Goal: Task Accomplishment & Management: Complete application form

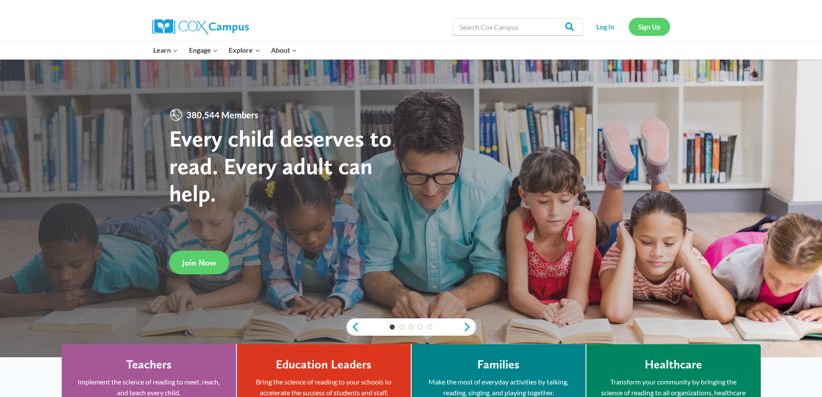
click at [642, 28] on link "Sign Up" at bounding box center [649, 27] width 41 height 18
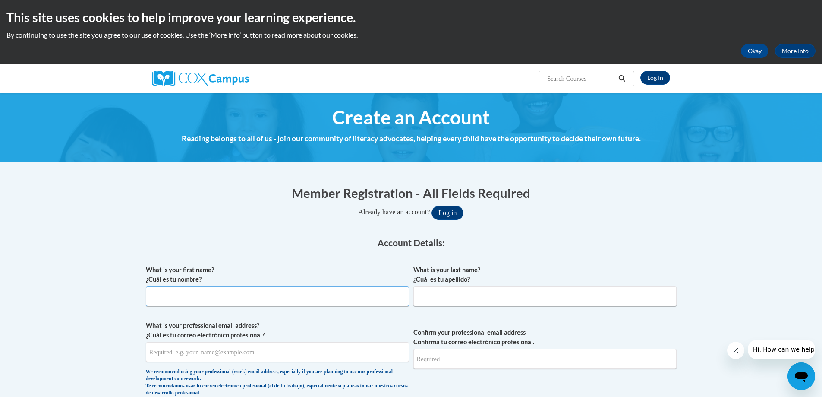
click at [173, 296] on input "What is your first name? ¿Cuál es tu nombre?" at bounding box center [277, 296] width 263 height 20
type input "Teyana"
click at [438, 303] on input "What is your last name? ¿Cuál es tu apellido?" at bounding box center [545, 296] width 263 height 20
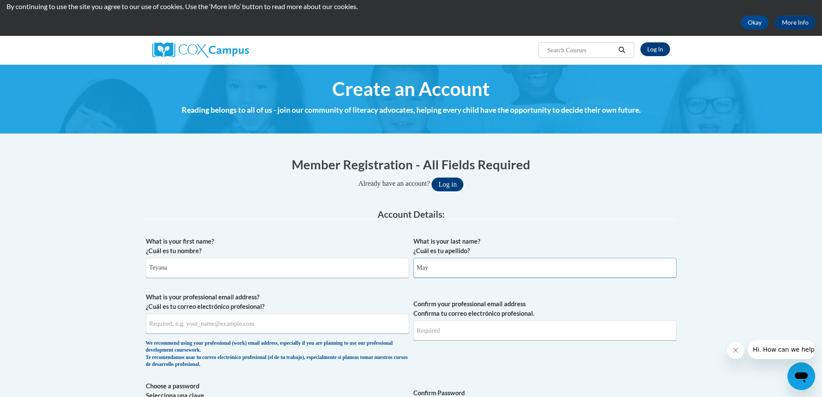
scroll to position [43, 0]
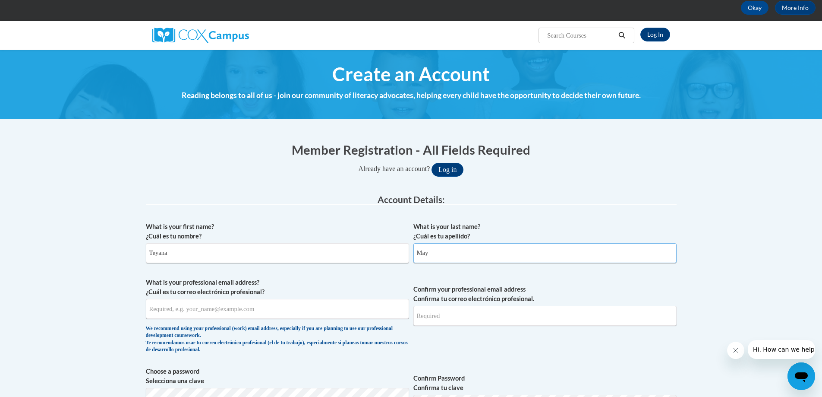
type input "May"
click at [228, 309] on input "What is your professional email address? ¿Cuál es tu correo electrónico profesi…" at bounding box center [277, 309] width 263 height 20
type input "Teyanamay18@gmail.com"
click at [458, 314] on input "Confirm your professional email address Confirma tu correo electrónico profesio…" at bounding box center [545, 316] width 263 height 20
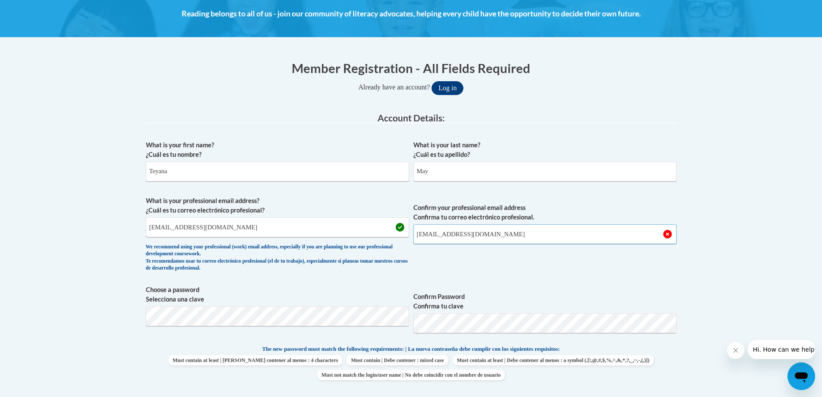
scroll to position [130, 0]
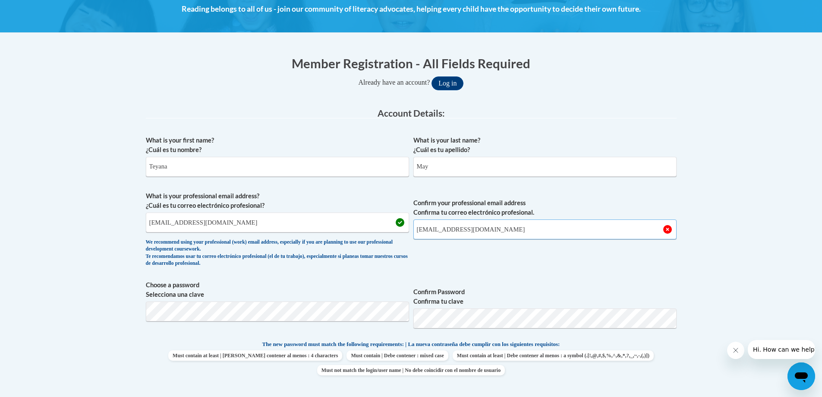
type input "Teyanamay18@gmail.com"
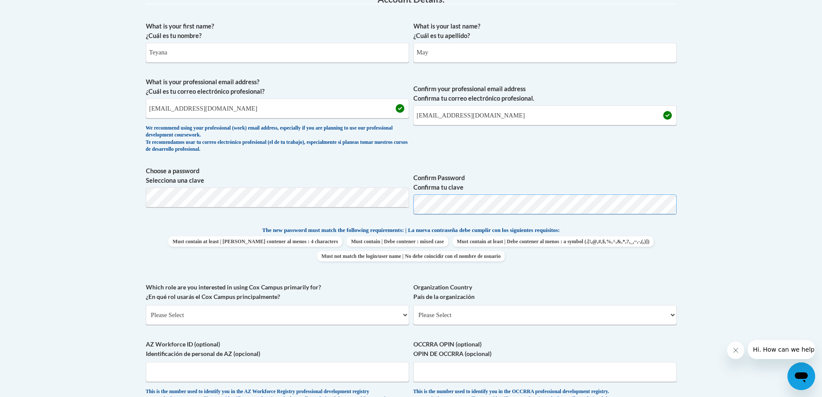
scroll to position [259, 0]
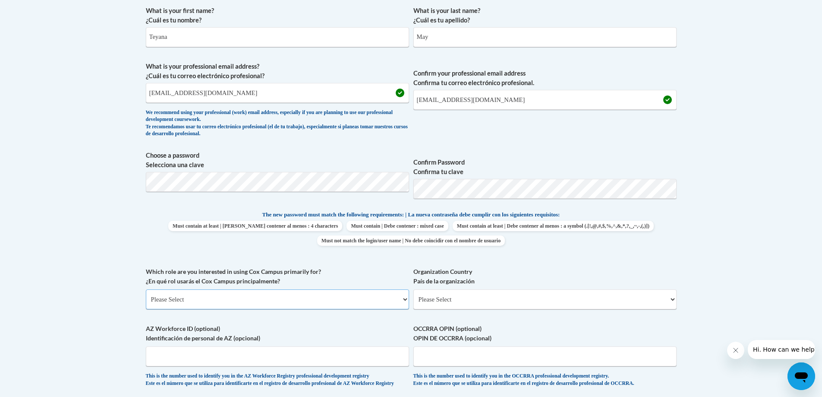
click at [271, 295] on select "Please Select College/University | Colegio/Universidad Community/Nonprofit Part…" at bounding box center [277, 299] width 263 height 20
select select "5a18ea06-2b54-4451-96f2-d152daf9eac5"
click at [146, 289] on select "Please Select College/University | Colegio/Universidad Community/Nonprofit Part…" at bounding box center [277, 299] width 263 height 20
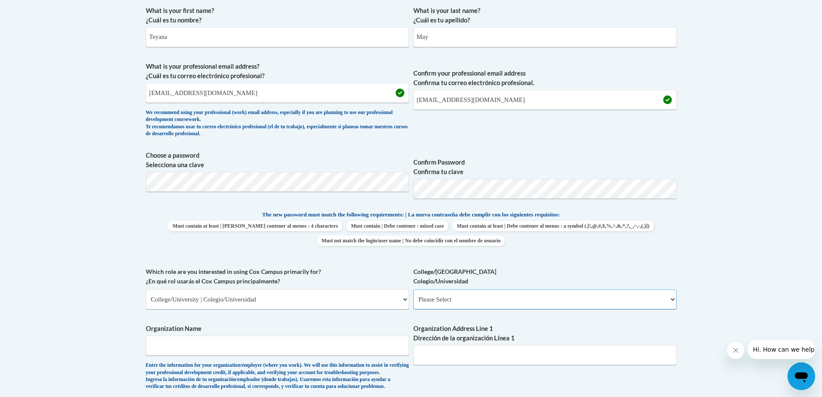
click at [469, 298] on select "Please Select College/University Staff | Empleado universitario College/Univers…" at bounding box center [545, 299] width 263 height 20
click at [268, 293] on select "Please Select College/University | Colegio/Universidad Community/Nonprofit Part…" at bounding box center [277, 299] width 263 height 20
click at [239, 308] on select "Please Select College/University | Colegio/Universidad Community/Nonprofit Part…" at bounding box center [277, 299] width 263 height 20
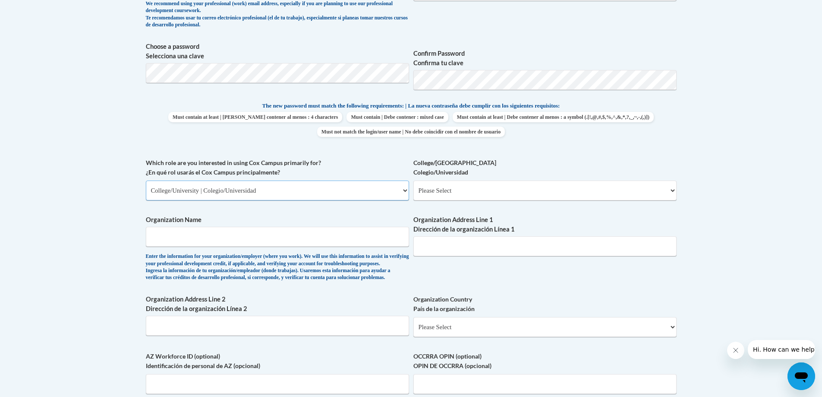
scroll to position [389, 0]
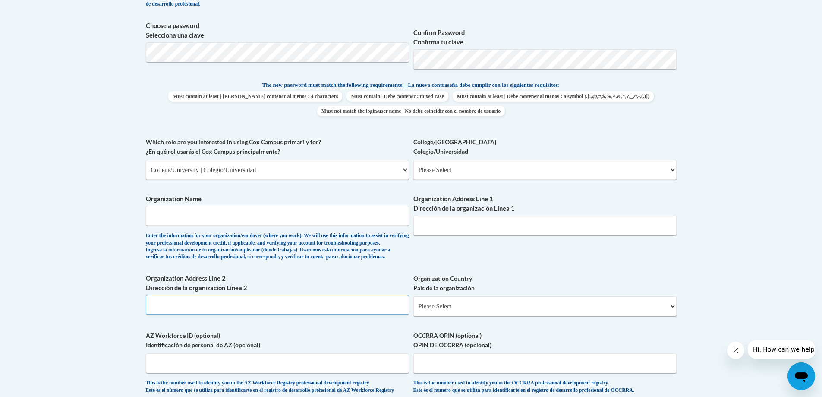
click at [237, 315] on input "Organization Address Line 2 Dirección de la organización Línea 2" at bounding box center [277, 305] width 263 height 20
type input "480 Jim Best rd"
drag, startPoint x: 467, startPoint y: 315, endPoint x: 474, endPoint y: 317, distance: 7.4
click at [470, 316] on select "Please Select United States | Estados Unidos Outside of the United States | Fue…" at bounding box center [545, 306] width 263 height 20
select select "ad49bcad-a171-4b2e-b99c-48b446064914"
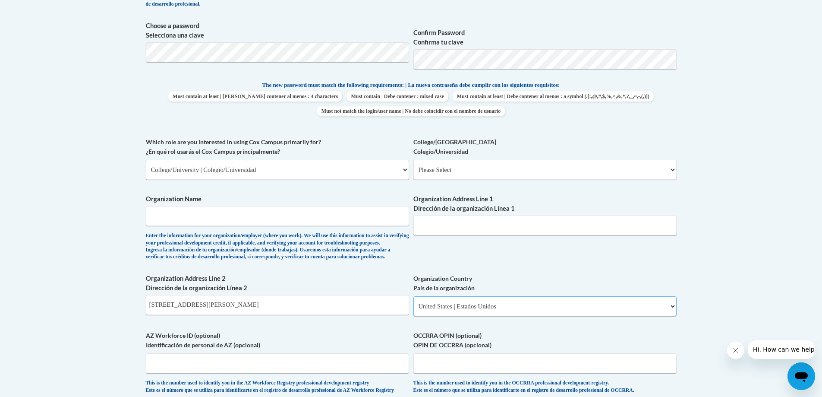
click at [414, 310] on select "Please Select United States | Estados Unidos Outside of the United States | Fue…" at bounding box center [545, 306] width 263 height 20
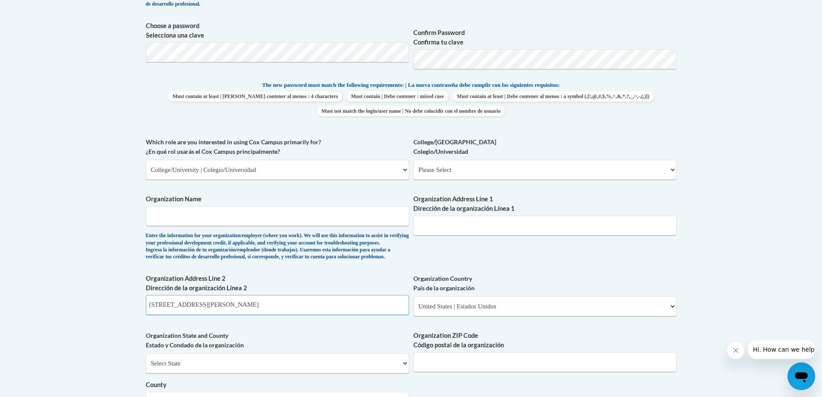
drag, startPoint x: 203, startPoint y: 322, endPoint x: 136, endPoint y: 318, distance: 67.9
click at [123, 315] on body "This site uses cookies to help improve your learning experience. By continuing …" at bounding box center [411, 254] width 822 height 1286
paste input "480 Jim Best rd"
type input "480 Jim Best rd"
drag, startPoint x: 233, startPoint y: 324, endPoint x: 0, endPoint y: 236, distance: 249.2
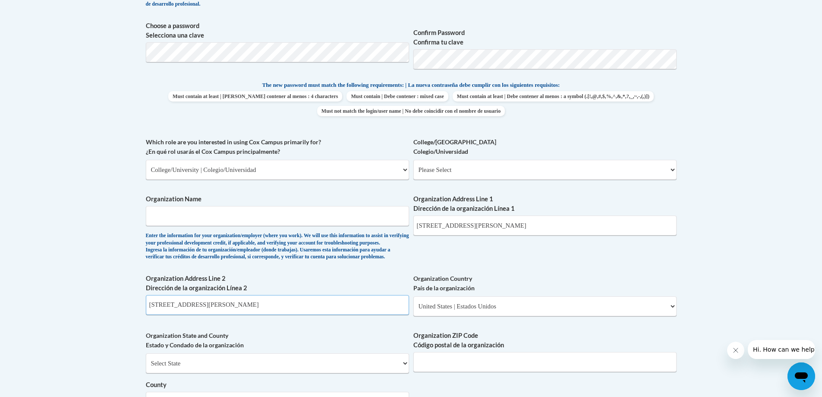
click at [0, 256] on body "This site uses cookies to help improve your learning experience. By continuing …" at bounding box center [411, 254] width 822 height 1286
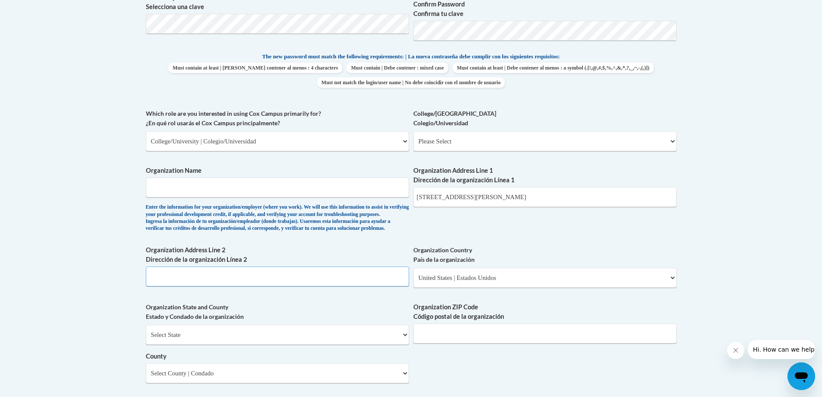
scroll to position [432, 0]
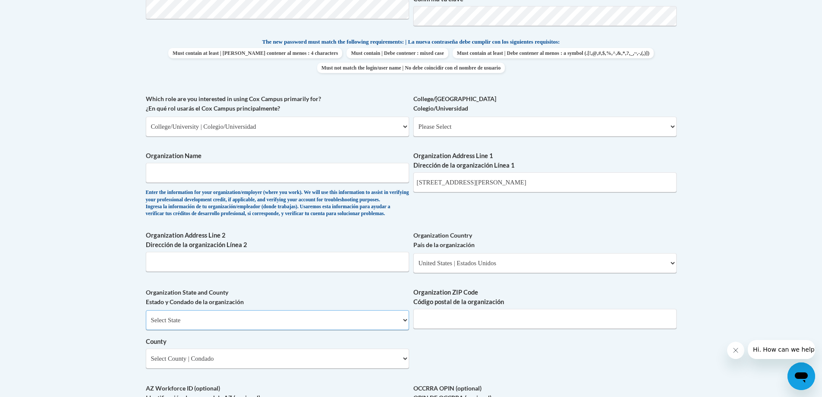
click at [199, 330] on select "Select State Alabama Alaska Arizona Arkansas California Colorado Connecticut De…" at bounding box center [277, 320] width 263 height 20
select select "North Carolina"
click at [146, 324] on select "Select State Alabama Alaska Arizona Arkansas California Colorado Connecticut De…" at bounding box center [277, 320] width 263 height 20
click at [213, 368] on select "County" at bounding box center [277, 358] width 263 height 20
select select "Wayne"
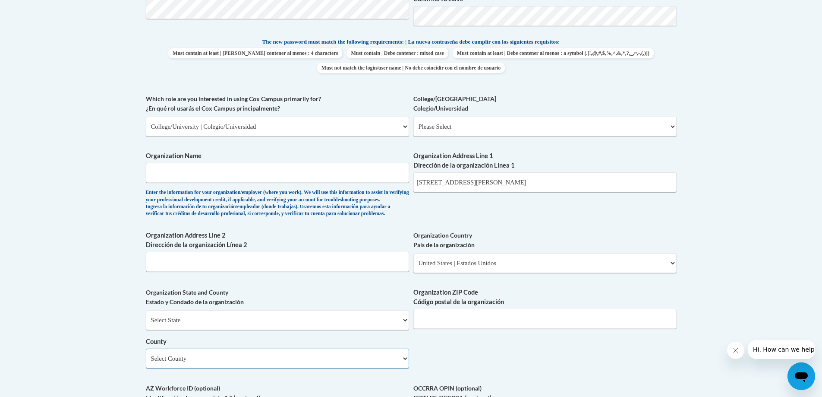
click at [146, 363] on select "Select County Alamance Alexander Alleghany Anson Ashe Avery Beaufort Bertie Bla…" at bounding box center [277, 358] width 263 height 20
click at [496, 328] on input "Organization ZIP Code Código postal de la organización" at bounding box center [545, 319] width 263 height 20
type input "28365"
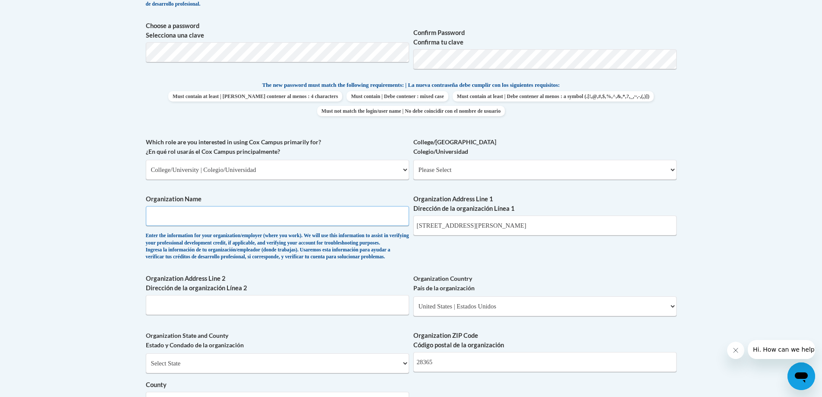
click at [208, 223] on input "Organization Name" at bounding box center [277, 216] width 263 height 20
click at [453, 172] on select "Please Select College/University Staff | Empleado universitario College/Univers…" at bounding box center [545, 170] width 263 height 20
select select "99b32b07-cffc-426c-8bf6-0cd77760d84b"
click at [414, 160] on select "Please Select College/University Staff | Empleado universitario College/Univers…" at bounding box center [545, 170] width 263 height 20
select select "null"
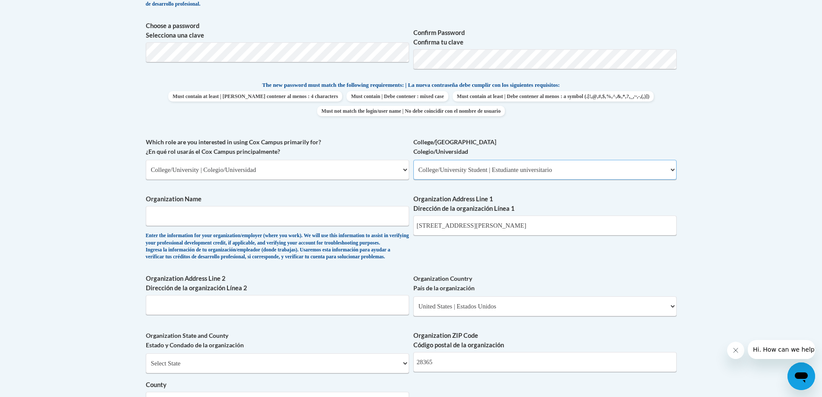
select select "null"
click at [346, 228] on span "Organization Name Enter the information for your organization/employer (where y…" at bounding box center [277, 227] width 263 height 66
click at [331, 220] on input "Organization Name" at bounding box center [277, 216] width 263 height 20
type input "j"
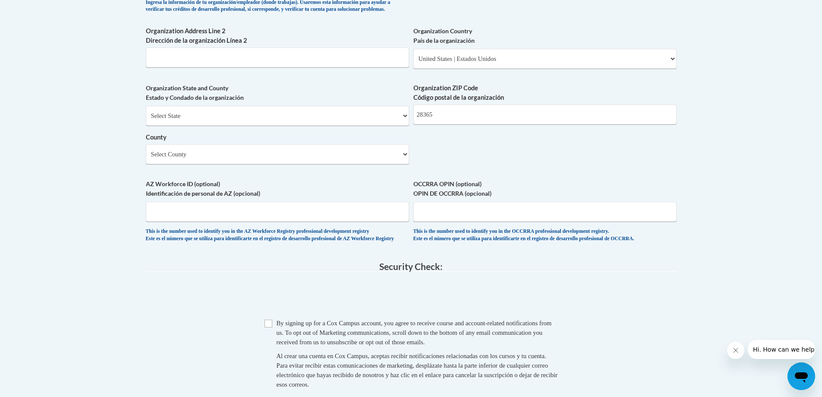
scroll to position [648, 0]
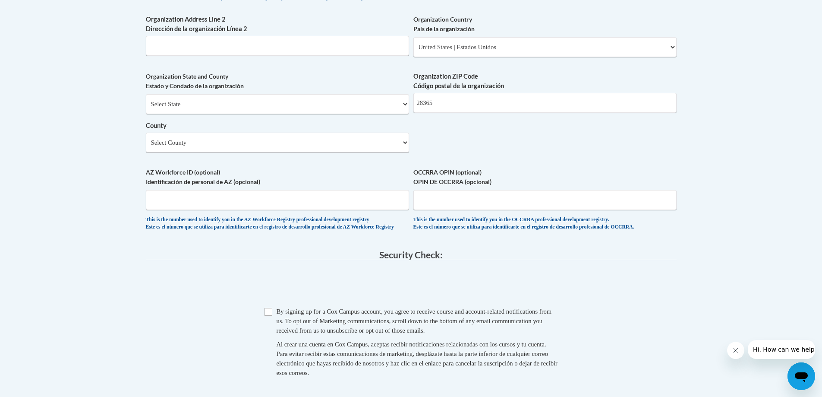
type input "James sprunt community college"
click at [277, 332] on span "By signing up for a Cox Campus account, you agree to receive course and account…" at bounding box center [414, 321] width 275 height 26
click at [272, 316] on input "Checkbox" at bounding box center [269, 312] width 8 height 8
checkbox input "true"
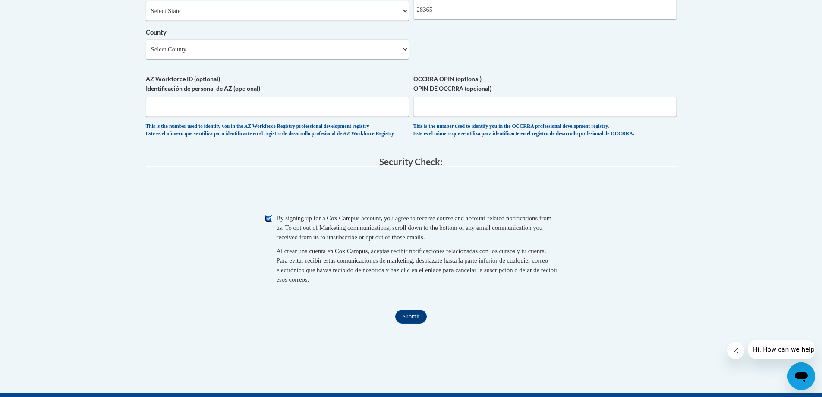
scroll to position [863, 0]
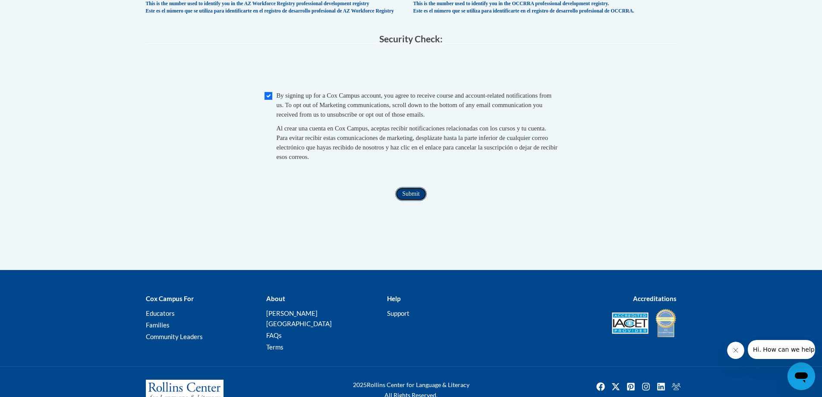
click at [409, 201] on input "Submit" at bounding box center [410, 194] width 31 height 14
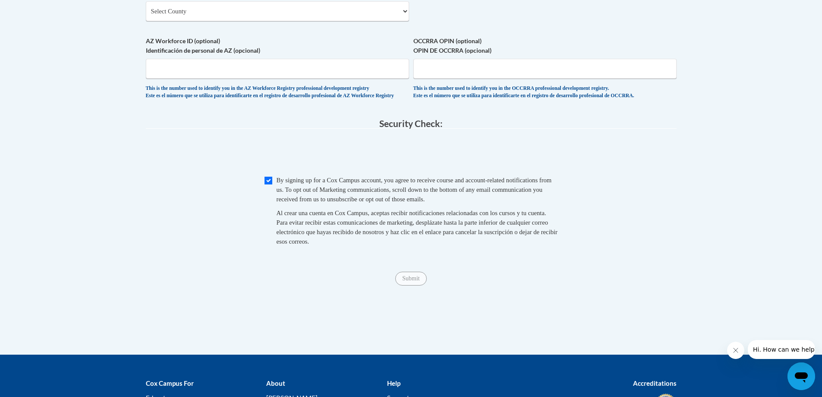
scroll to position [777, 0]
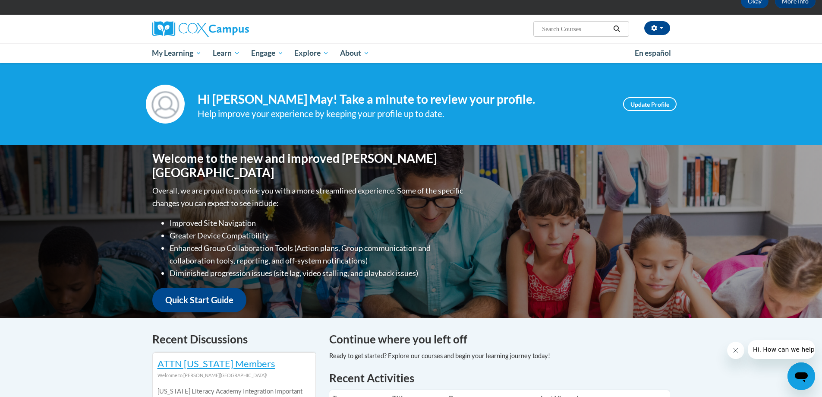
scroll to position [35, 0]
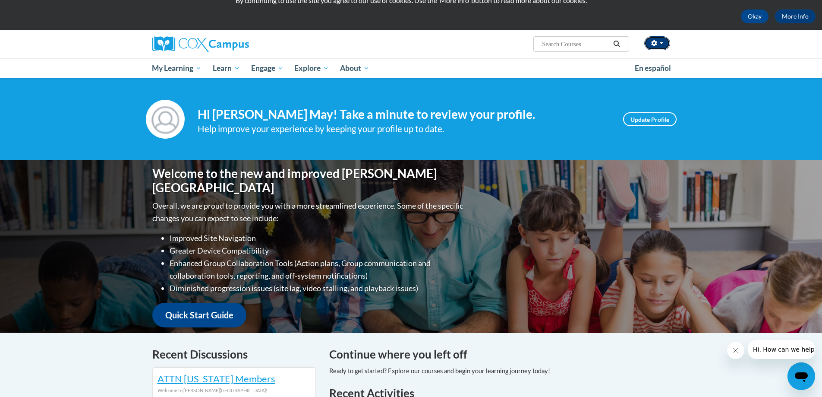
click at [661, 41] on button "button" at bounding box center [657, 43] width 26 height 14
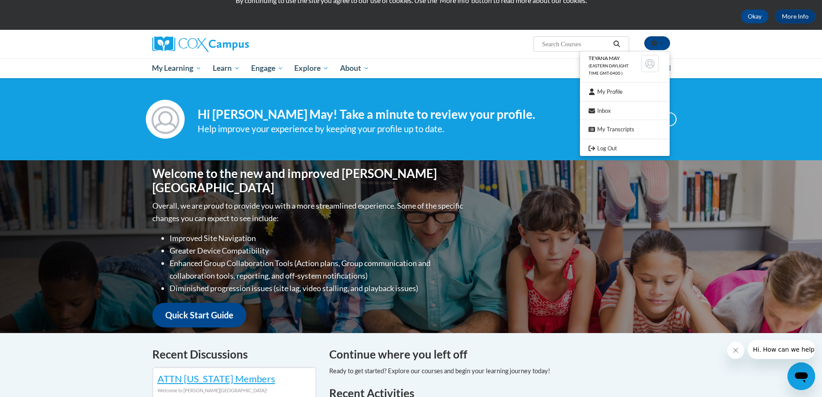
click at [557, 151] on div "Your profile Hi Teyana May! Take a minute to review your profile. Help improve …" at bounding box center [411, 119] width 822 height 82
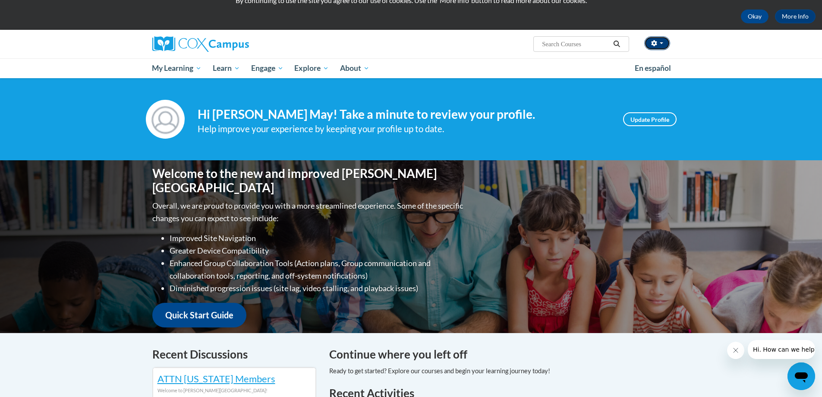
click at [665, 42] on button "button" at bounding box center [657, 43] width 26 height 14
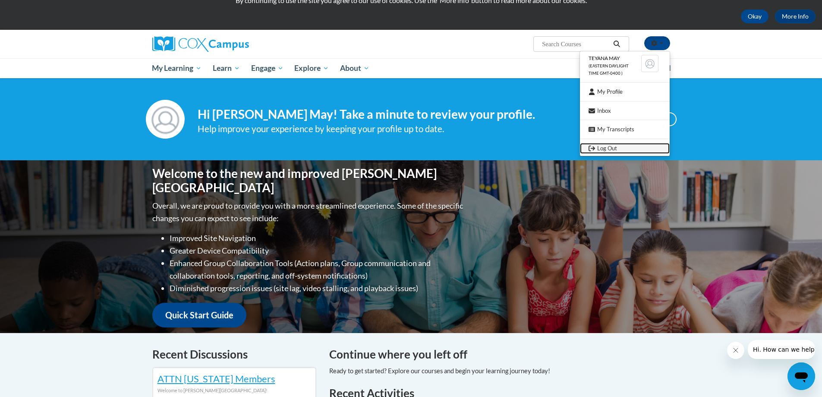
click at [603, 146] on link "Log Out" at bounding box center [625, 148] width 90 height 11
